Goal: Information Seeking & Learning: Learn about a topic

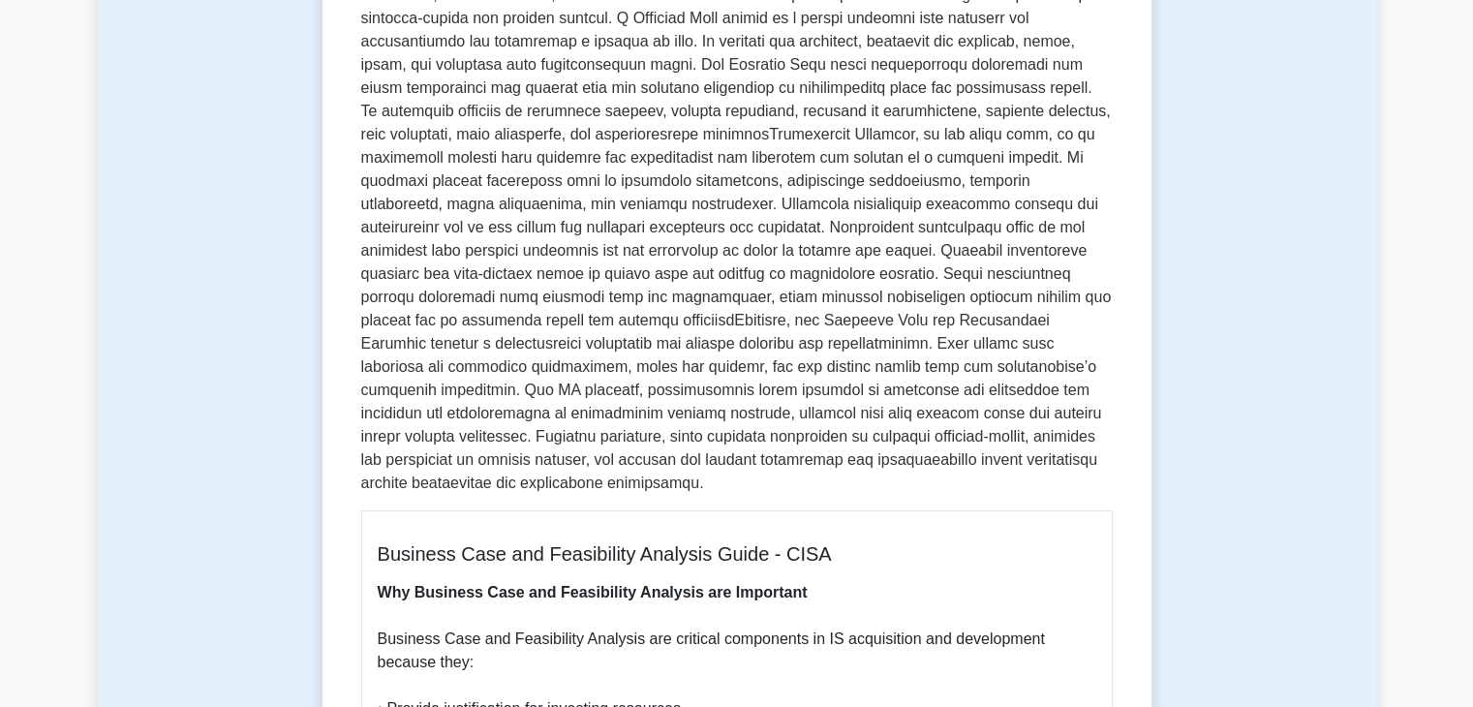
scroll to position [775, 0]
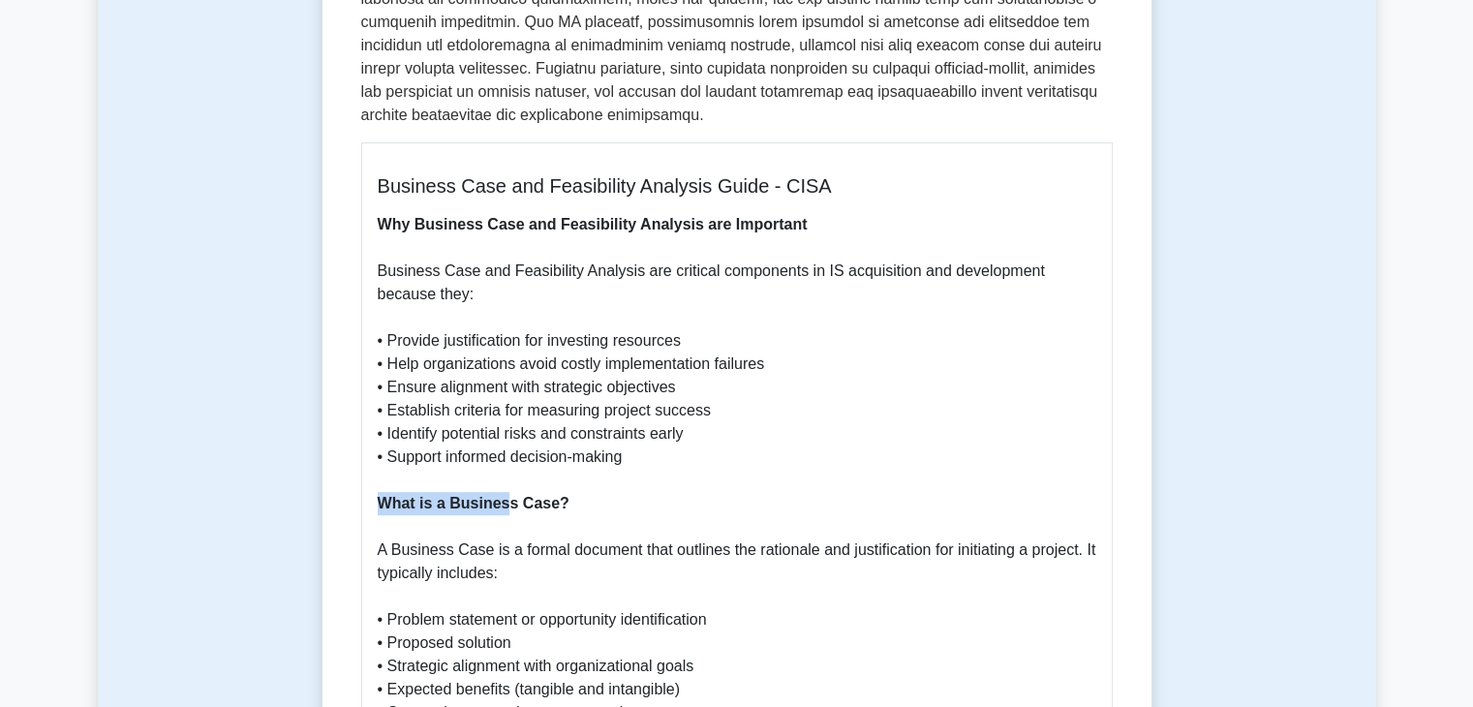
drag, startPoint x: 369, startPoint y: 473, endPoint x: 517, endPoint y: 490, distance: 149.2
click at [543, 495] on b "What is a Business Case?" at bounding box center [474, 503] width 192 height 16
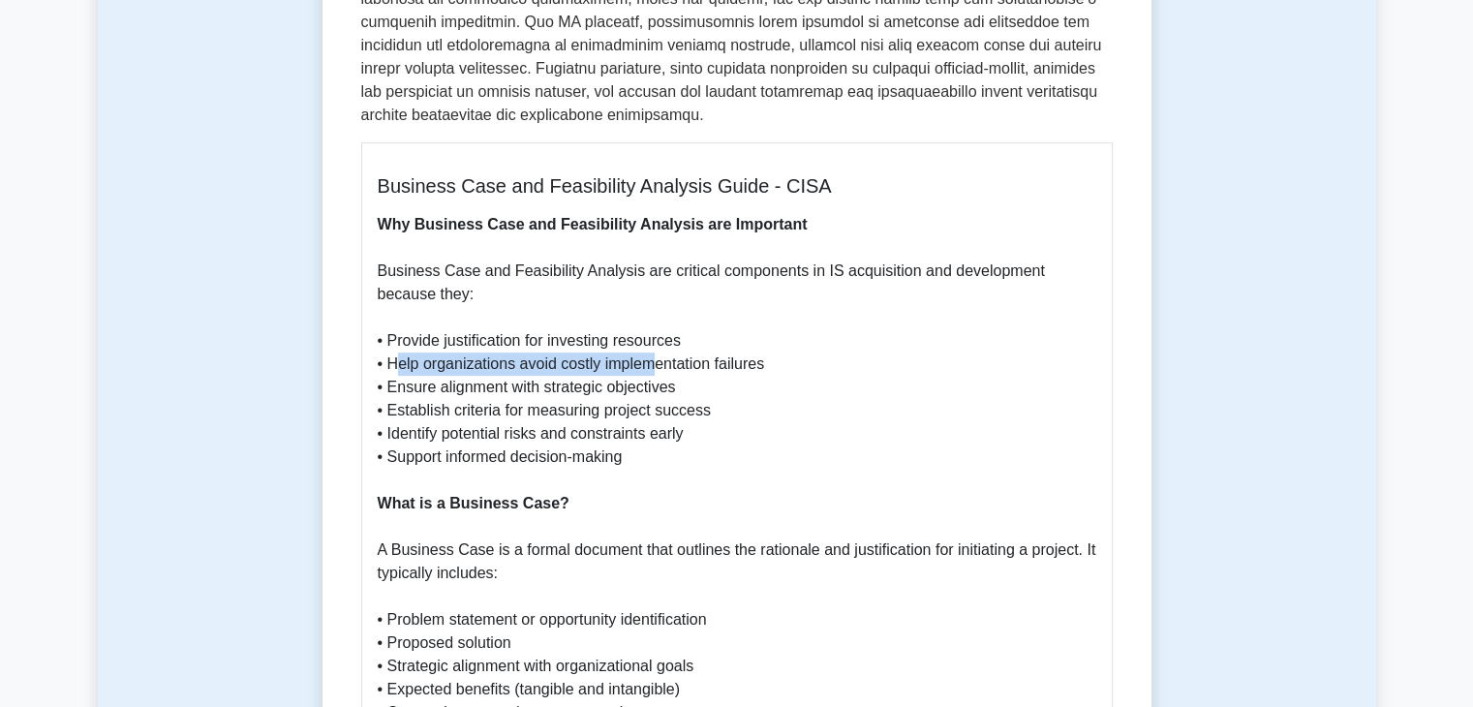
drag, startPoint x: 401, startPoint y: 332, endPoint x: 682, endPoint y: 361, distance: 282.4
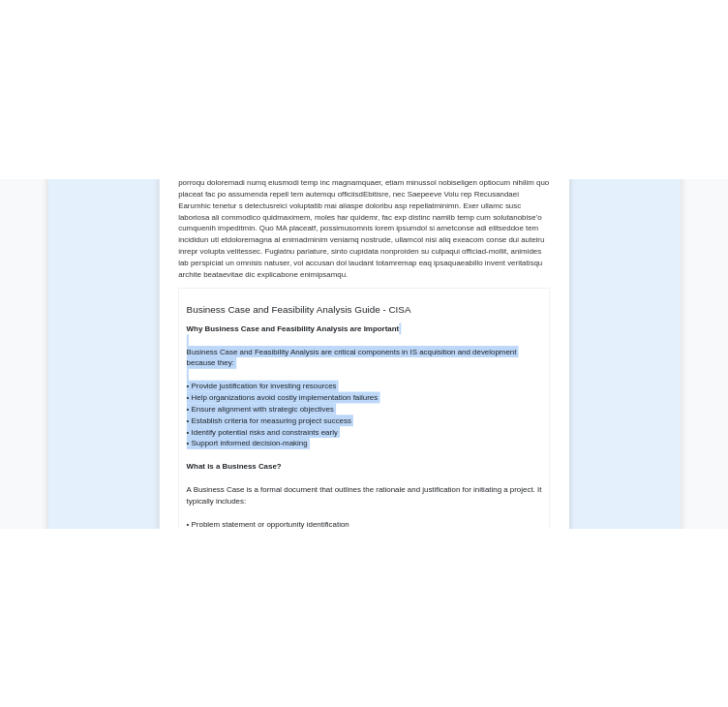
scroll to position [678, 0]
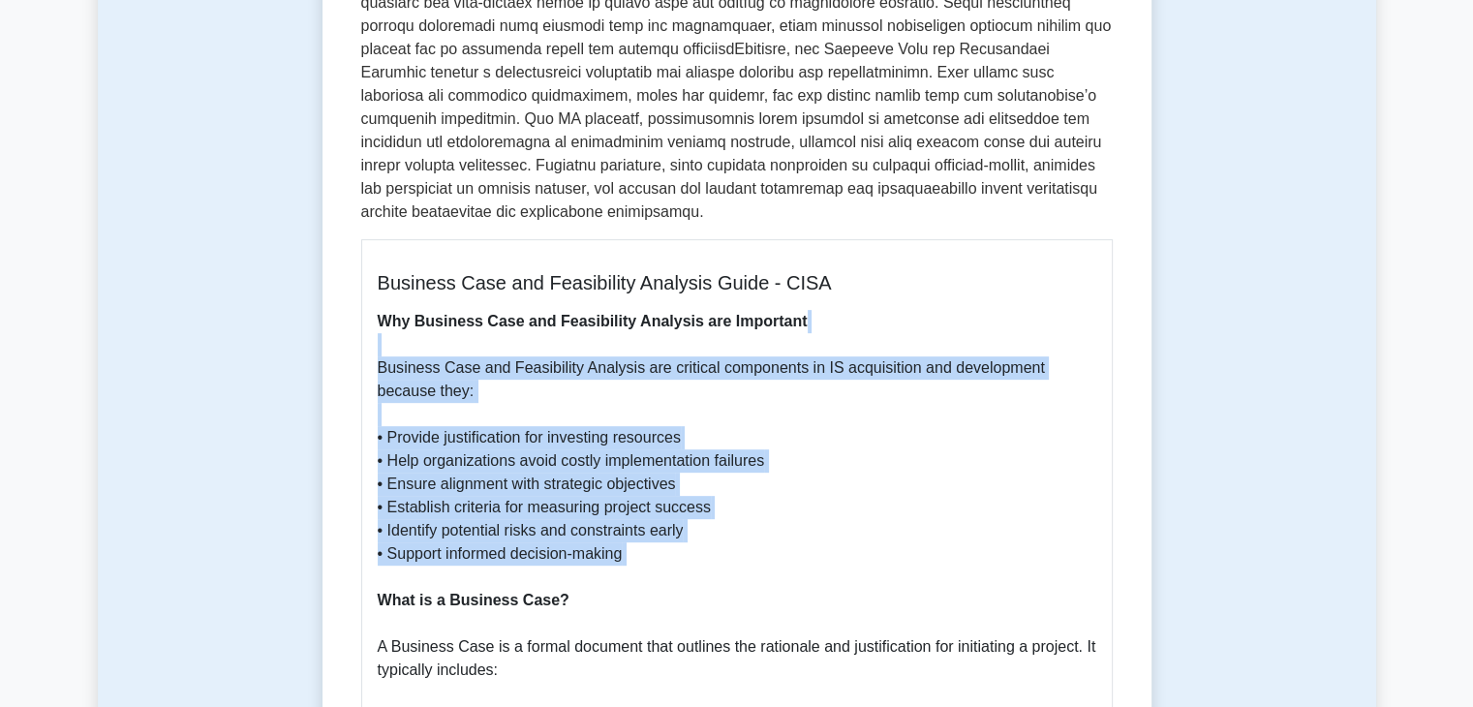
drag, startPoint x: 678, startPoint y: 447, endPoint x: 381, endPoint y: 326, distance: 320.7
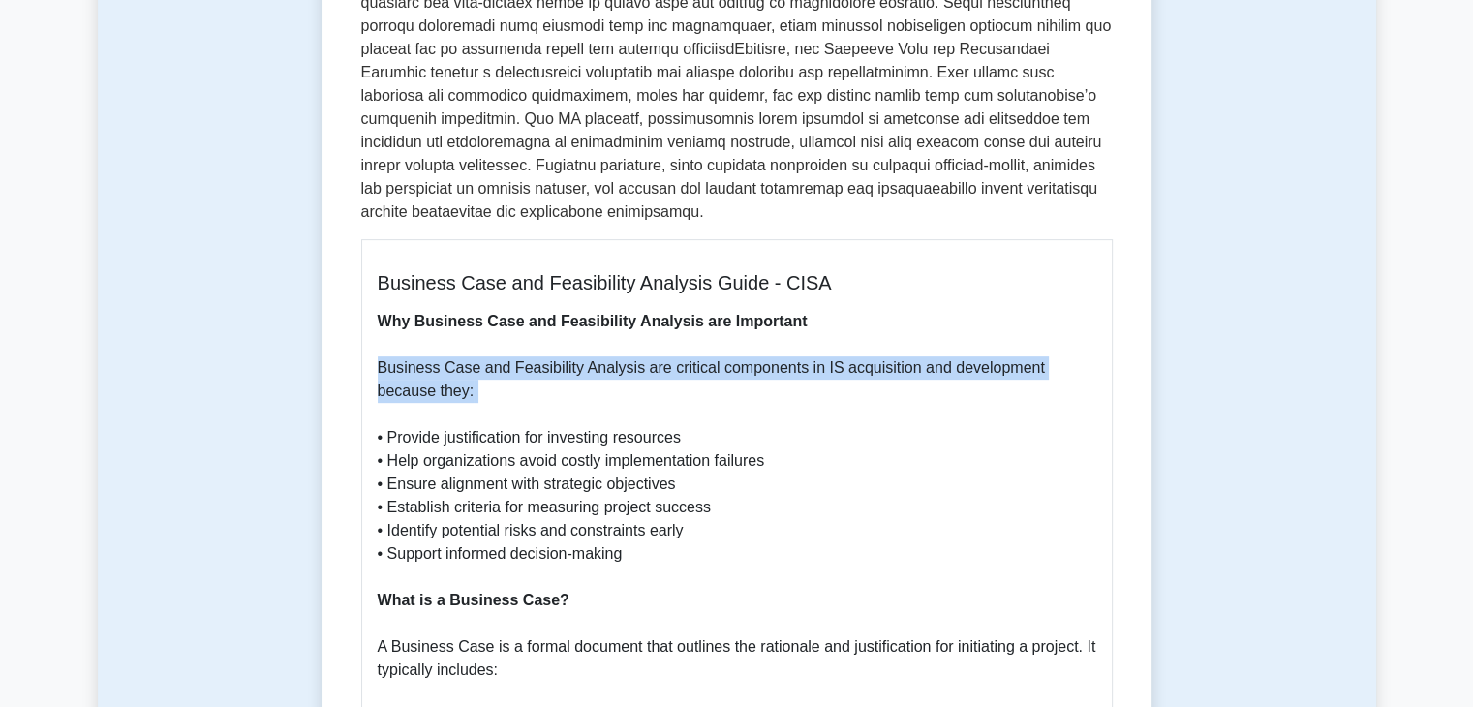
drag, startPoint x: 477, startPoint y: 377, endPoint x: 377, endPoint y: 338, distance: 107.0
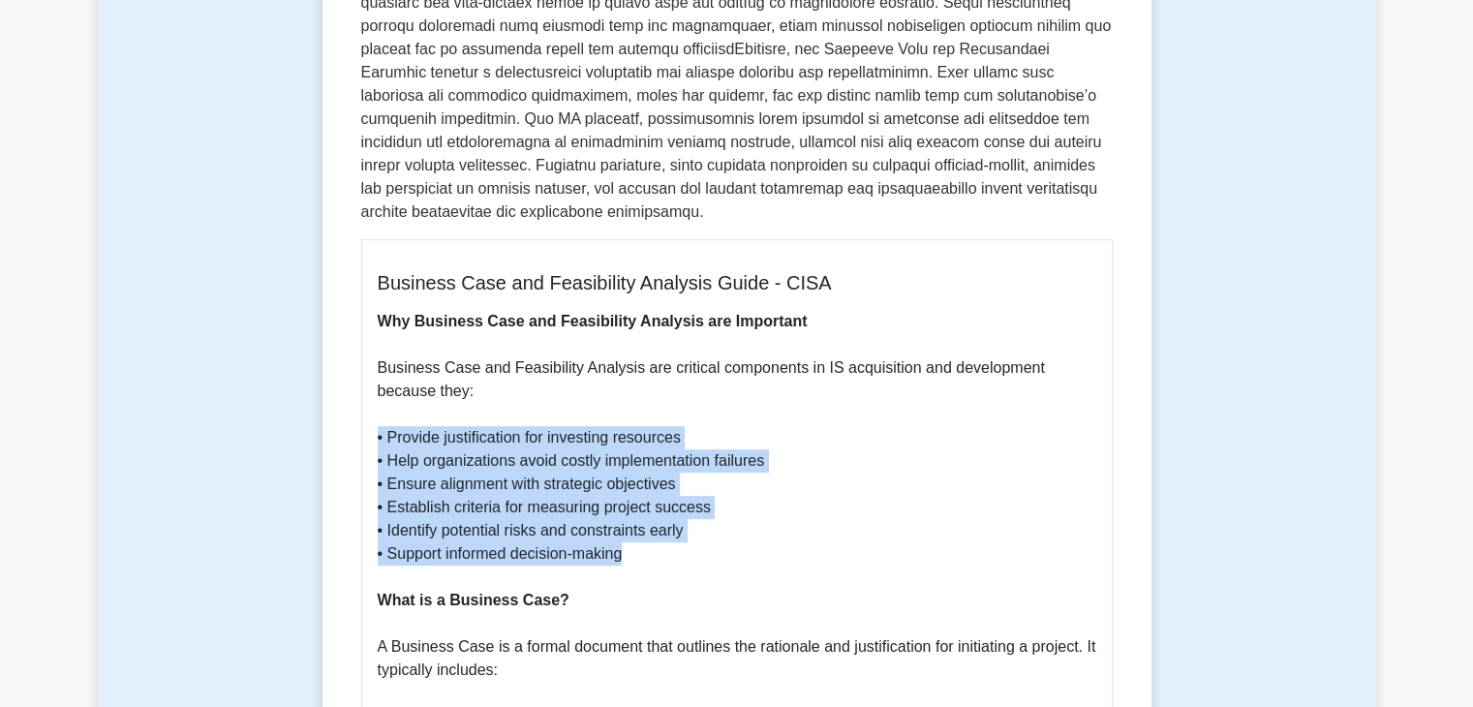
drag, startPoint x: 700, startPoint y: 531, endPoint x: 349, endPoint y: 412, distance: 371.3
copy p "• Provide justification for investing resources • Help organizations avoid cost…"
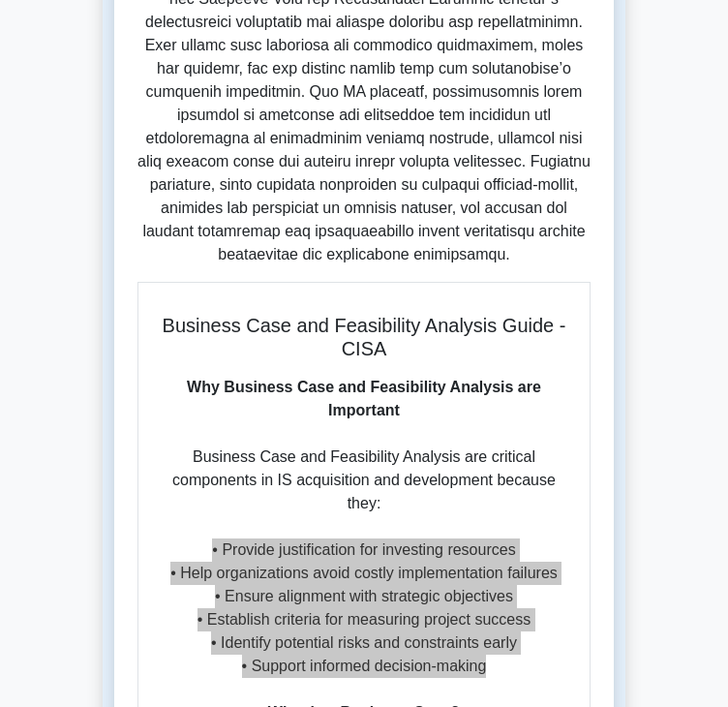
scroll to position [945, 0]
